Goal: Information Seeking & Learning: Learn about a topic

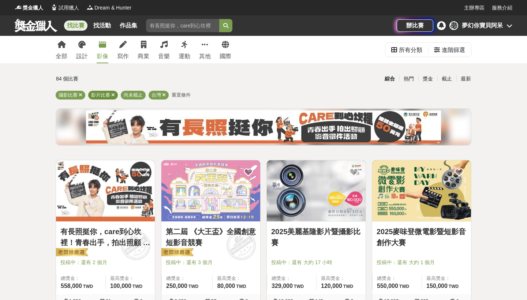
click at [113, 93] on icon at bounding box center [113, 95] width 4 height 5
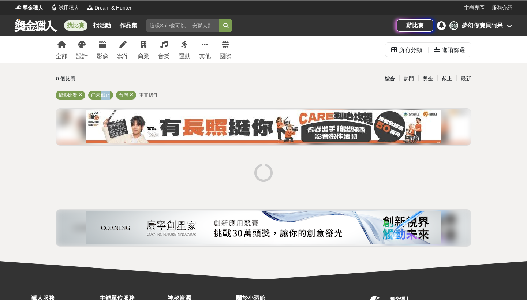
click at [113, 93] on div "攝影比賽 尚未截止 台灣 重置條件" at bounding box center [264, 97] width 416 height 12
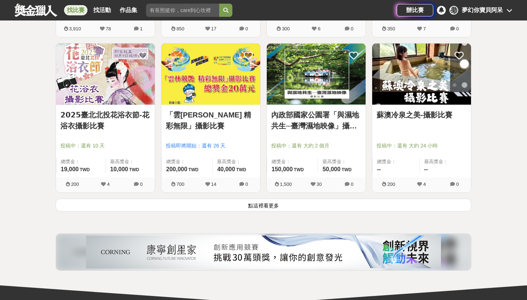
scroll to position [911, 0]
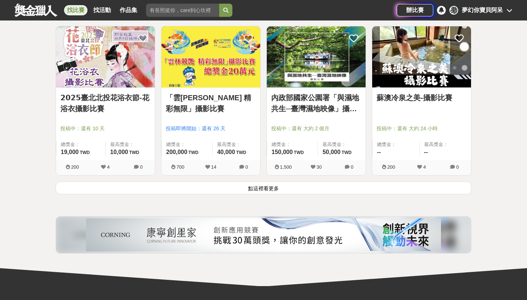
click at [246, 186] on button "點這裡看更多" at bounding box center [264, 188] width 416 height 13
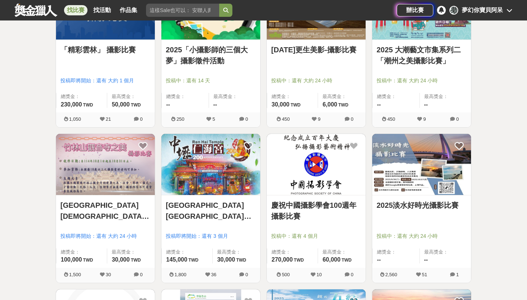
scroll to position [1272, 0]
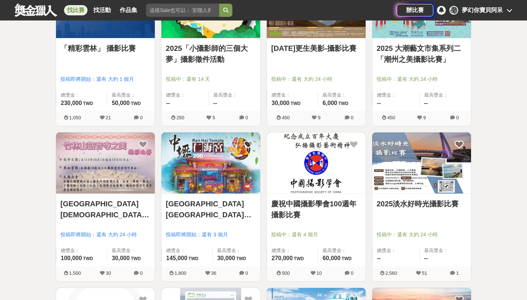
click at [424, 165] on img at bounding box center [421, 163] width 99 height 61
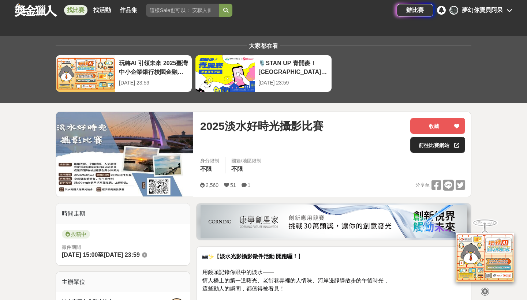
click at [430, 148] on link "前往比賽網站" at bounding box center [437, 145] width 55 height 16
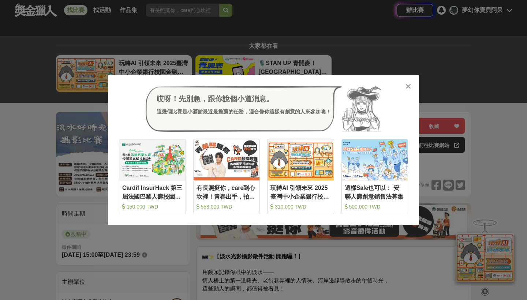
click at [409, 87] on icon at bounding box center [408, 86] width 5 height 7
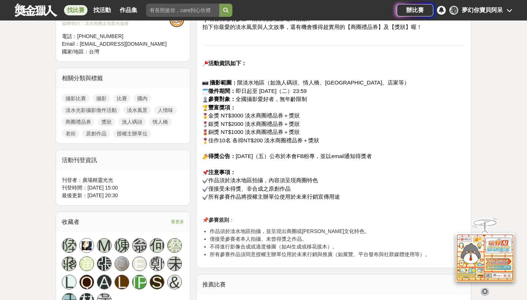
scroll to position [286, 0]
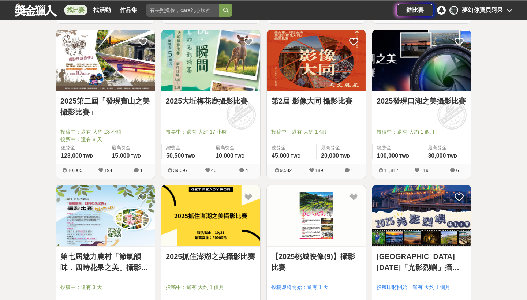
scroll to position [1272, 0]
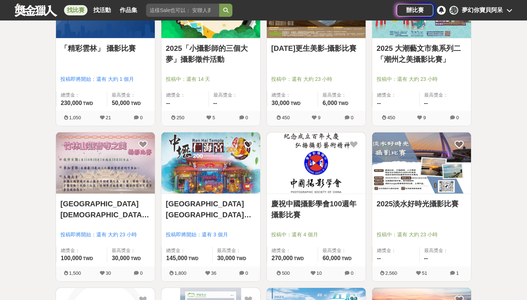
click at [338, 174] on img at bounding box center [316, 163] width 99 height 61
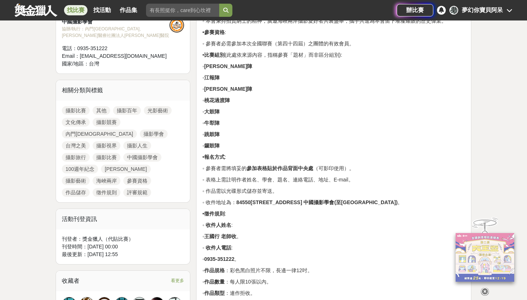
scroll to position [302, 0]
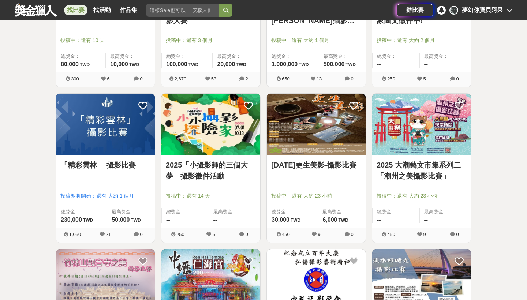
scroll to position [1155, 0]
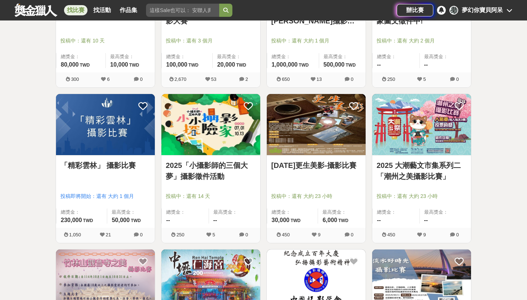
click at [189, 142] on img at bounding box center [210, 124] width 99 height 61
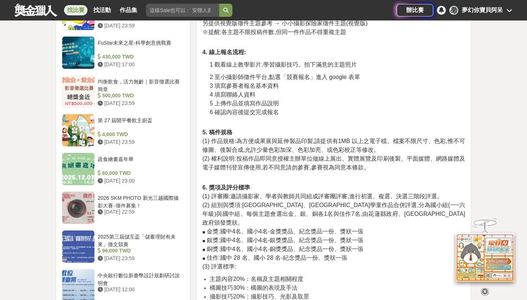
scroll to position [856, 0]
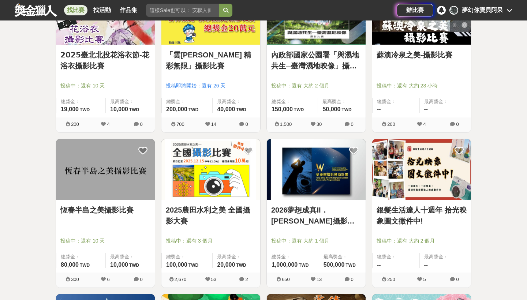
scroll to position [954, 0]
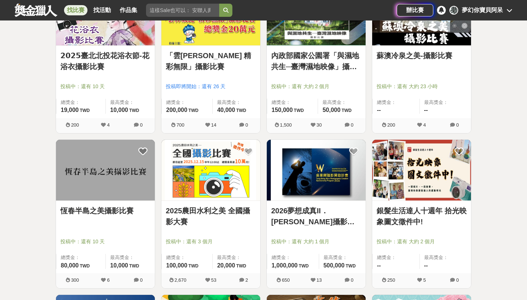
click at [298, 182] on img at bounding box center [316, 170] width 99 height 61
